Goal: Information Seeking & Learning: Learn about a topic

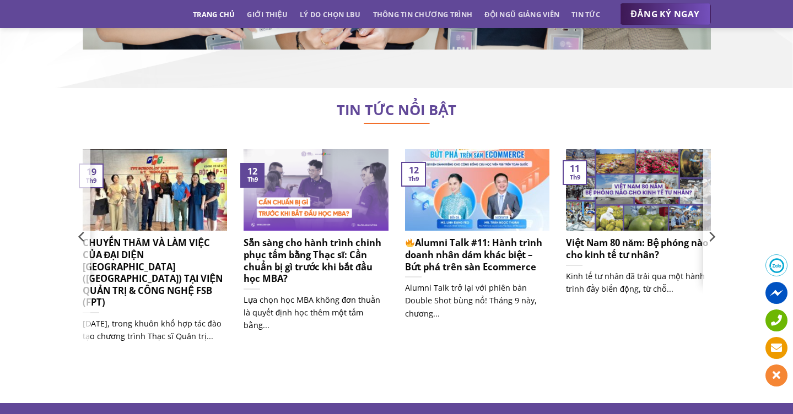
scroll to position [6874, 0]
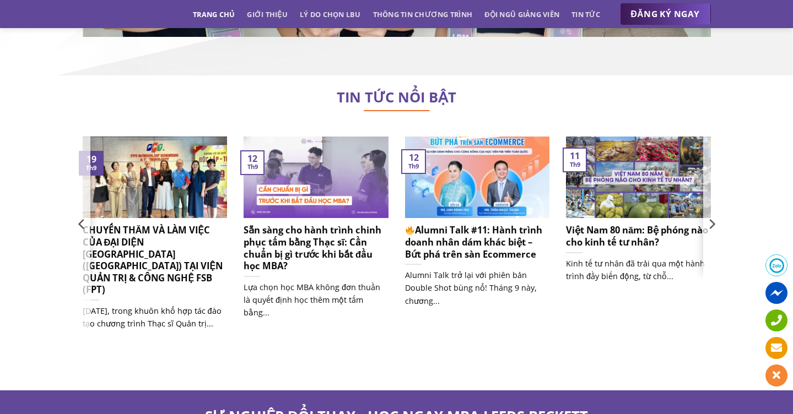
click at [187, 224] on h5 "CHUYẾN THĂM VÀ LÀM VIỆC CỦA ĐẠI DIỆN [GEOGRAPHIC_DATA] ([GEOGRAPHIC_DATA]) TẠI …" at bounding box center [155, 259] width 145 height 71
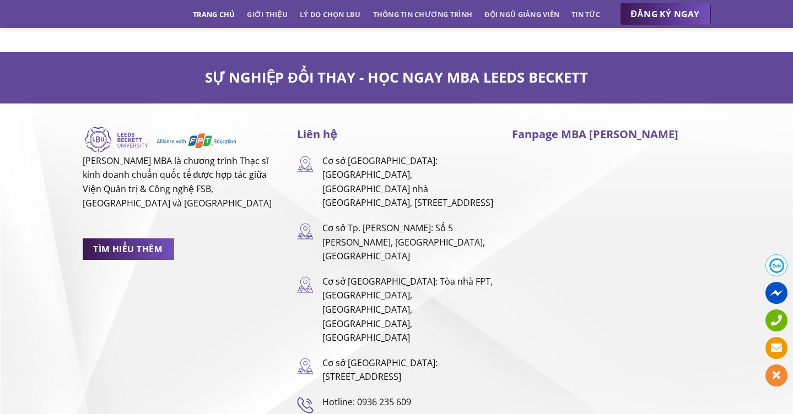
scroll to position [7213, 0]
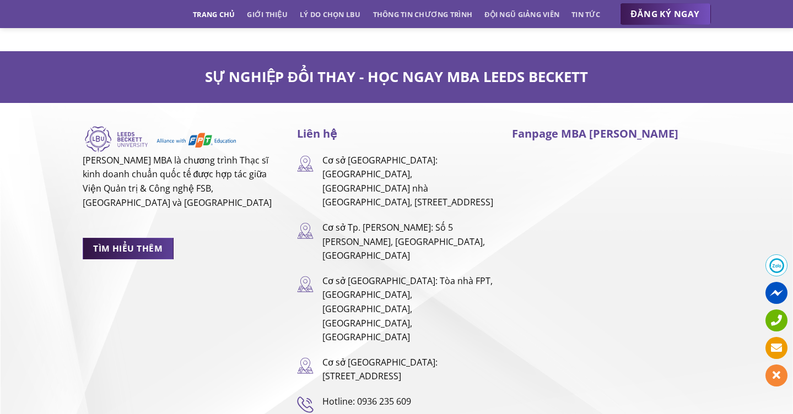
click at [132, 242] on span "TÌM HIỂU THÊM" at bounding box center [127, 249] width 69 height 14
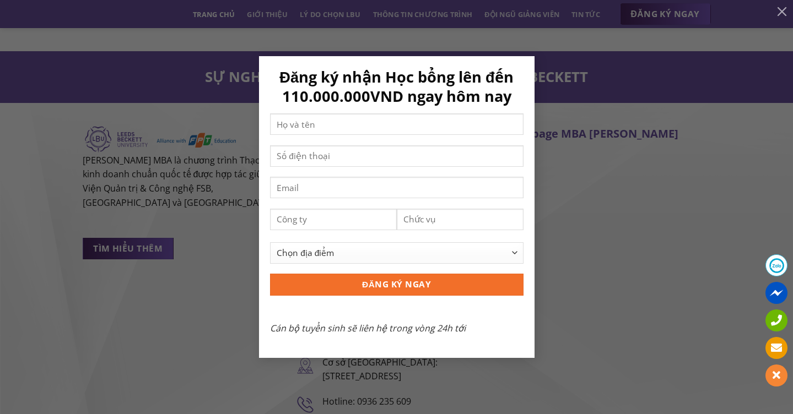
click at [645, 62] on div "Đăng ký nhận Học bổng lên đến 110.000.000VND ngay hôm nay Chọn địa điểm [GEOGRA…" at bounding box center [397, 207] width 760 height 302
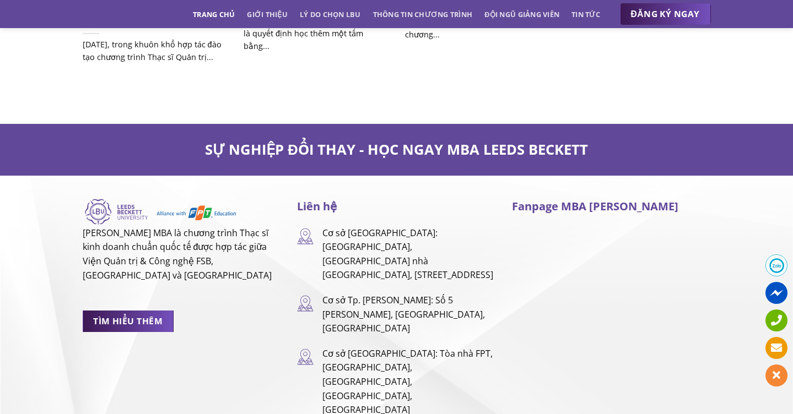
scroll to position [7053, 0]
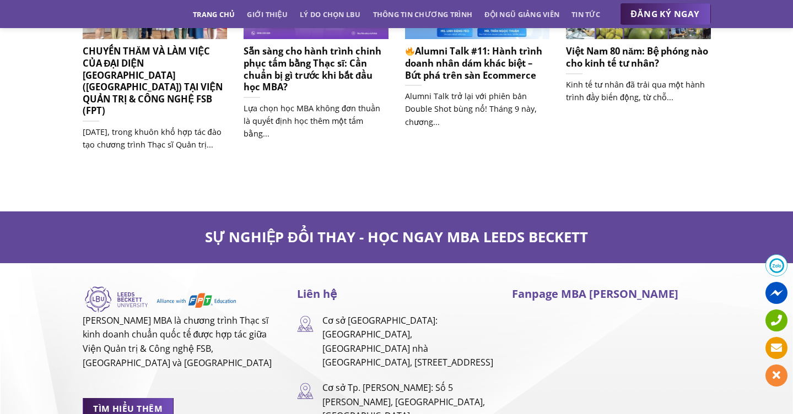
click at [285, 14] on ul "Trang chủ Giới thiệu Lý do chọn LBU Thông tin chương trình Đội ngũ giảng viên T…" at bounding box center [396, 14] width 407 height 20
click at [277, 15] on link "Giới thiệu" at bounding box center [267, 14] width 41 height 20
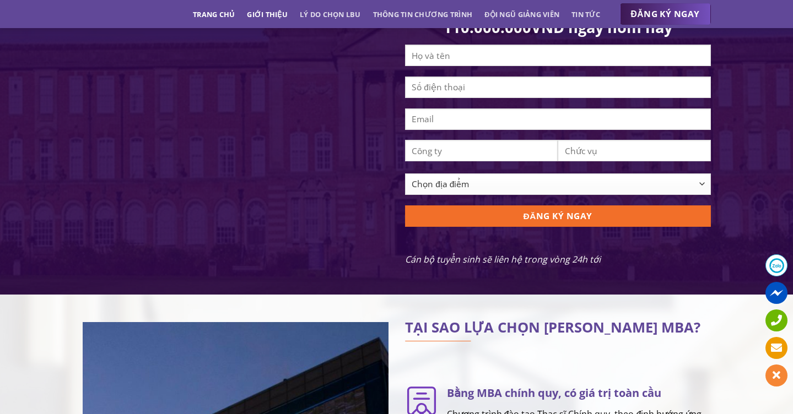
scroll to position [269, 0]
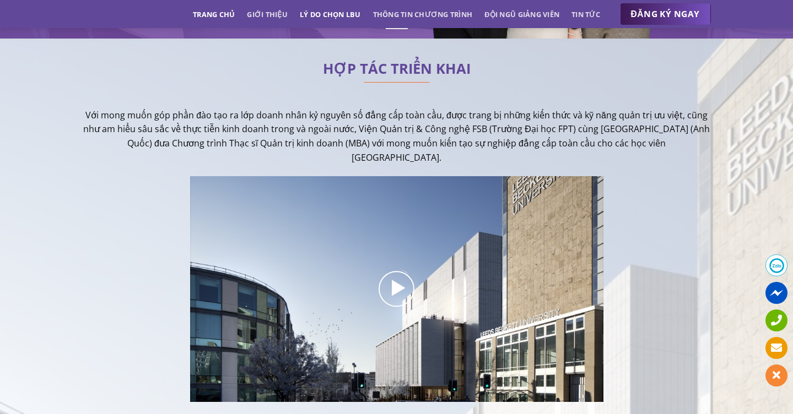
click at [325, 22] on link "Lý do chọn LBU" at bounding box center [330, 14] width 61 height 20
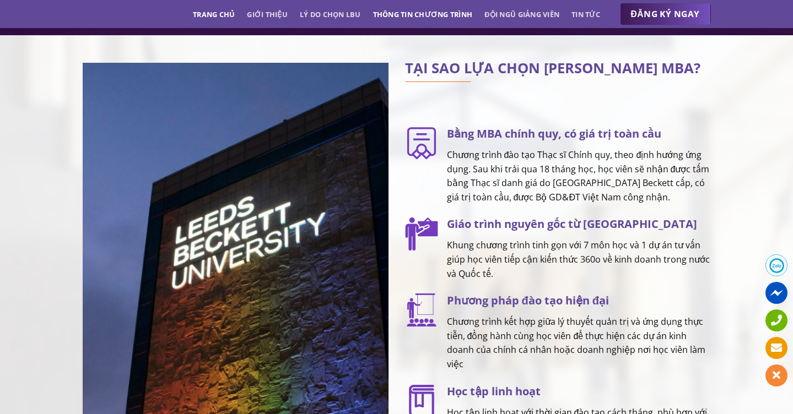
click at [409, 19] on link "Thông tin chương trình" at bounding box center [423, 14] width 100 height 20
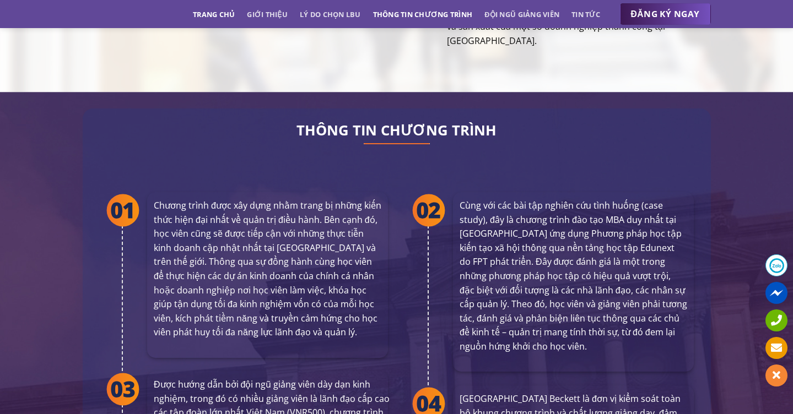
scroll to position [1993, 0]
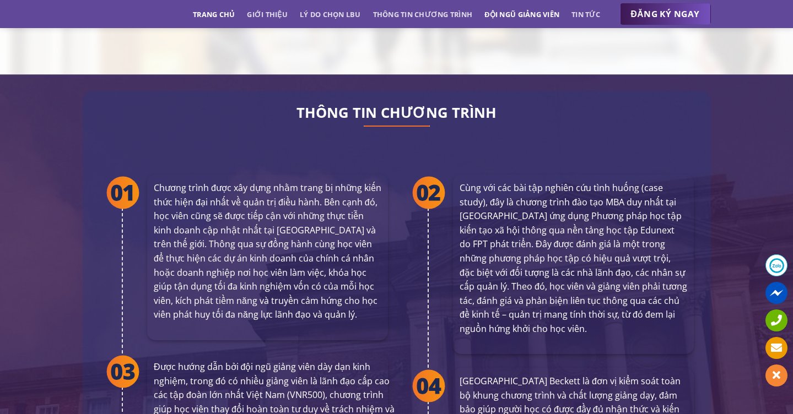
click at [515, 18] on link "Đội ngũ giảng viên" at bounding box center [522, 14] width 75 height 20
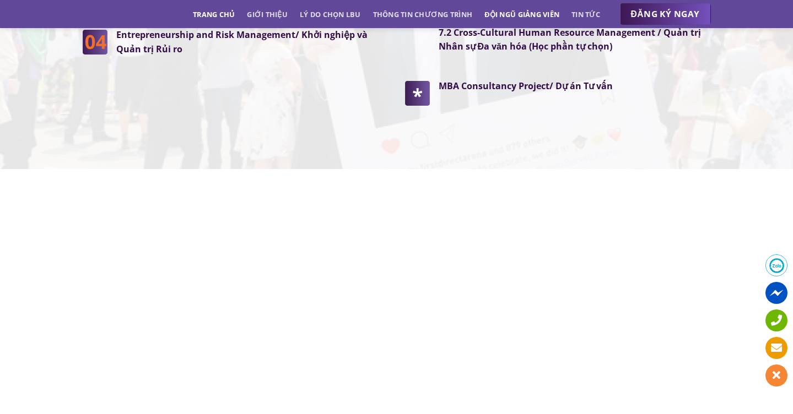
scroll to position [3131, 0]
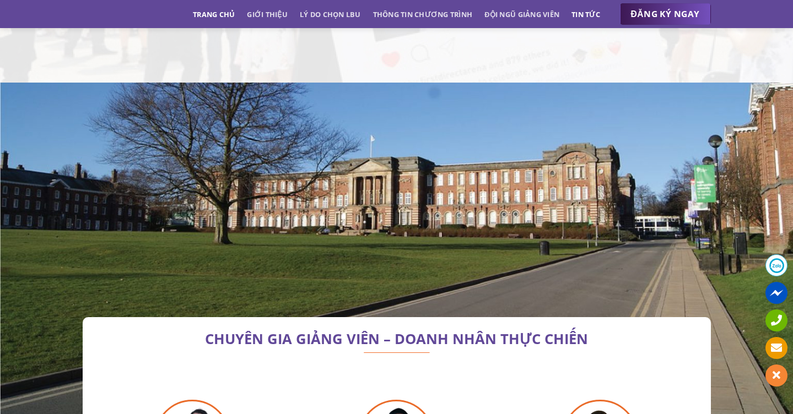
click at [591, 15] on link "Tin tức" at bounding box center [586, 14] width 29 height 20
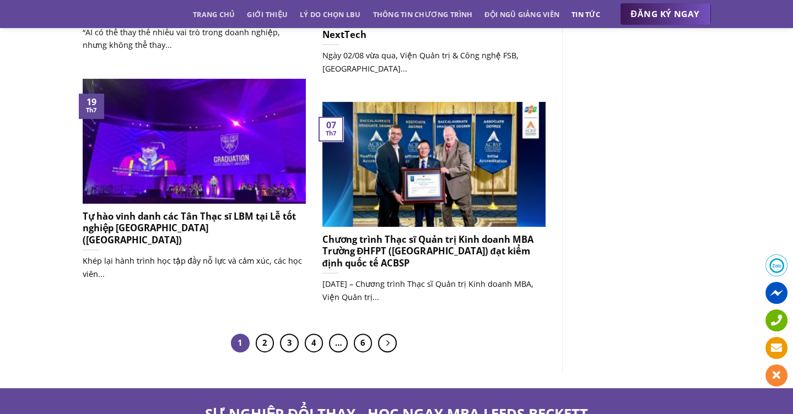
scroll to position [911, 0]
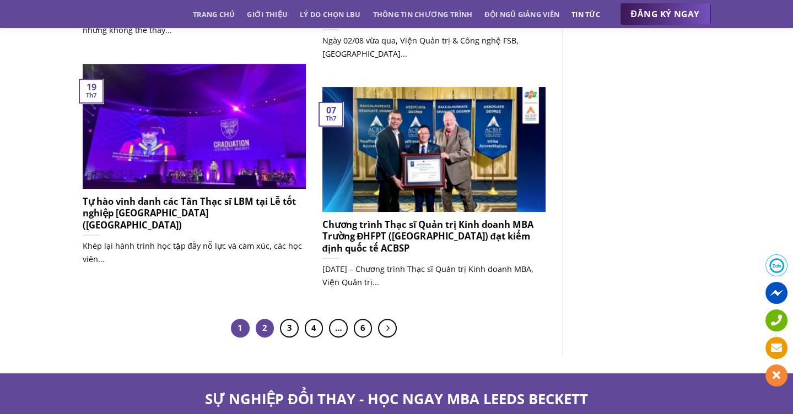
click at [257, 325] on link "2" at bounding box center [265, 328] width 19 height 19
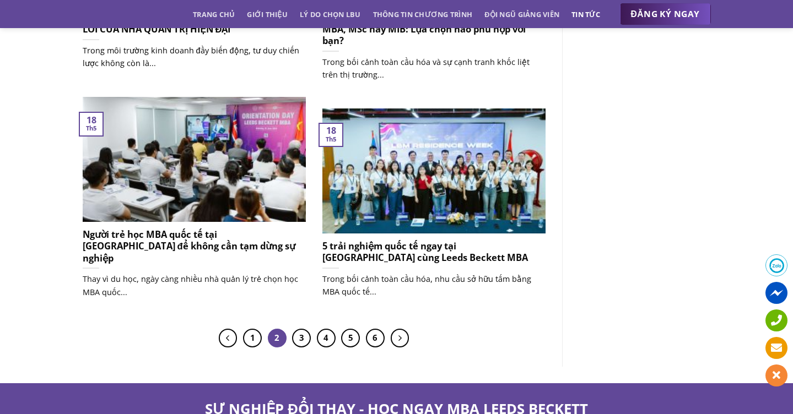
scroll to position [909, 0]
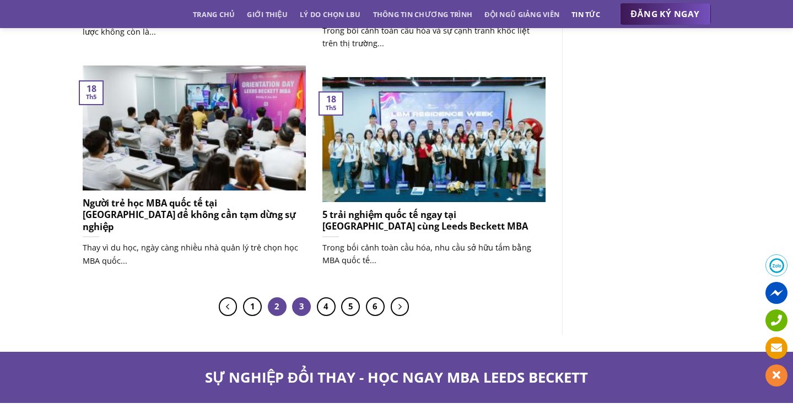
click at [299, 301] on link "3" at bounding box center [301, 307] width 19 height 19
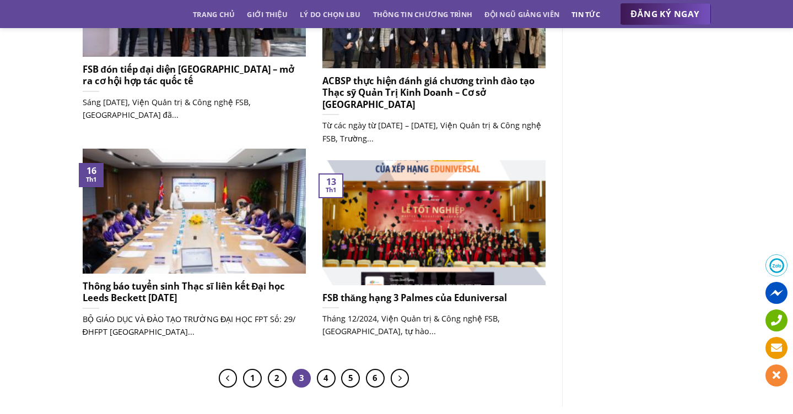
scroll to position [808, 0]
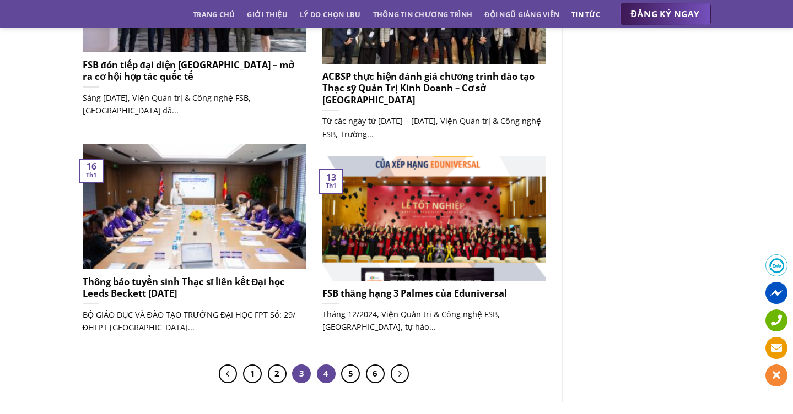
click at [327, 373] on link "4" at bounding box center [326, 374] width 19 height 19
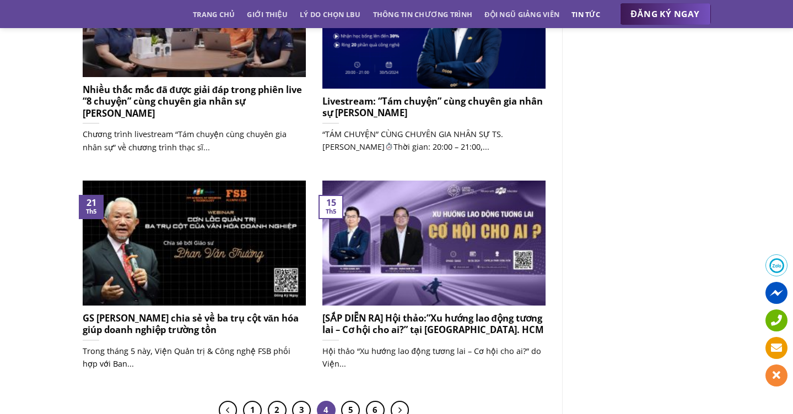
scroll to position [814, 0]
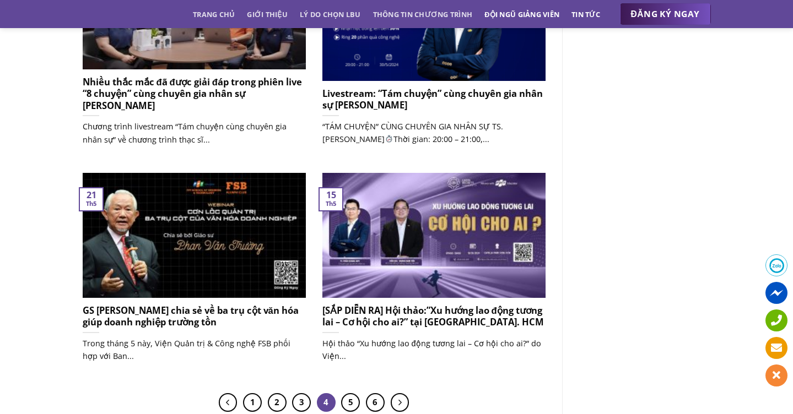
click at [500, 12] on link "Đội ngũ giảng viên" at bounding box center [522, 14] width 75 height 20
click at [499, 17] on link "Đội ngũ giảng viên" at bounding box center [522, 14] width 75 height 20
click at [501, 13] on link "Đội ngũ giảng viên" at bounding box center [522, 14] width 75 height 20
click at [427, 15] on link "Thông tin chương trình" at bounding box center [423, 14] width 100 height 20
click at [213, 10] on link "Trang chủ" at bounding box center [214, 14] width 42 height 20
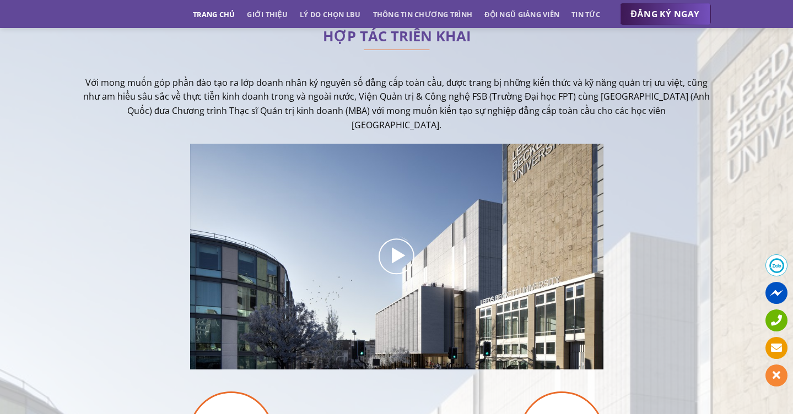
scroll to position [349, 0]
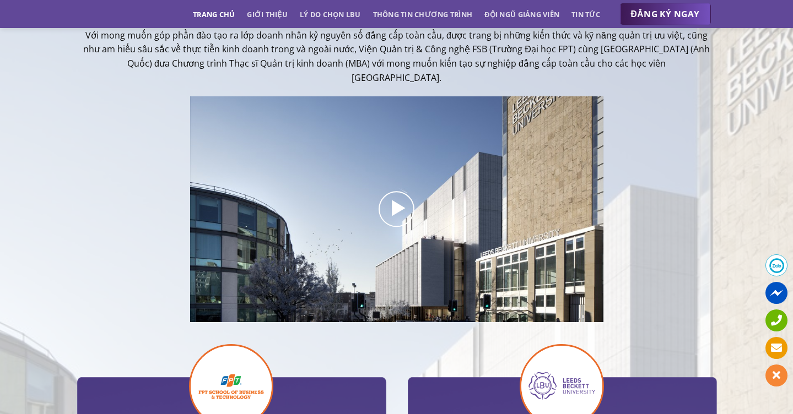
click at [423, 193] on div at bounding box center [397, 209] width 248 height 50
click at [387, 209] on icon at bounding box center [397, 209] width 22 height 26
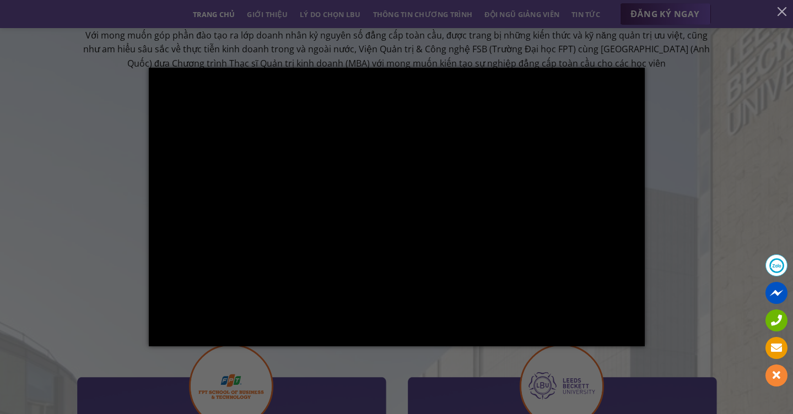
click at [291, 367] on div at bounding box center [396, 207] width 793 height 414
